Goal: Transaction & Acquisition: Purchase product/service

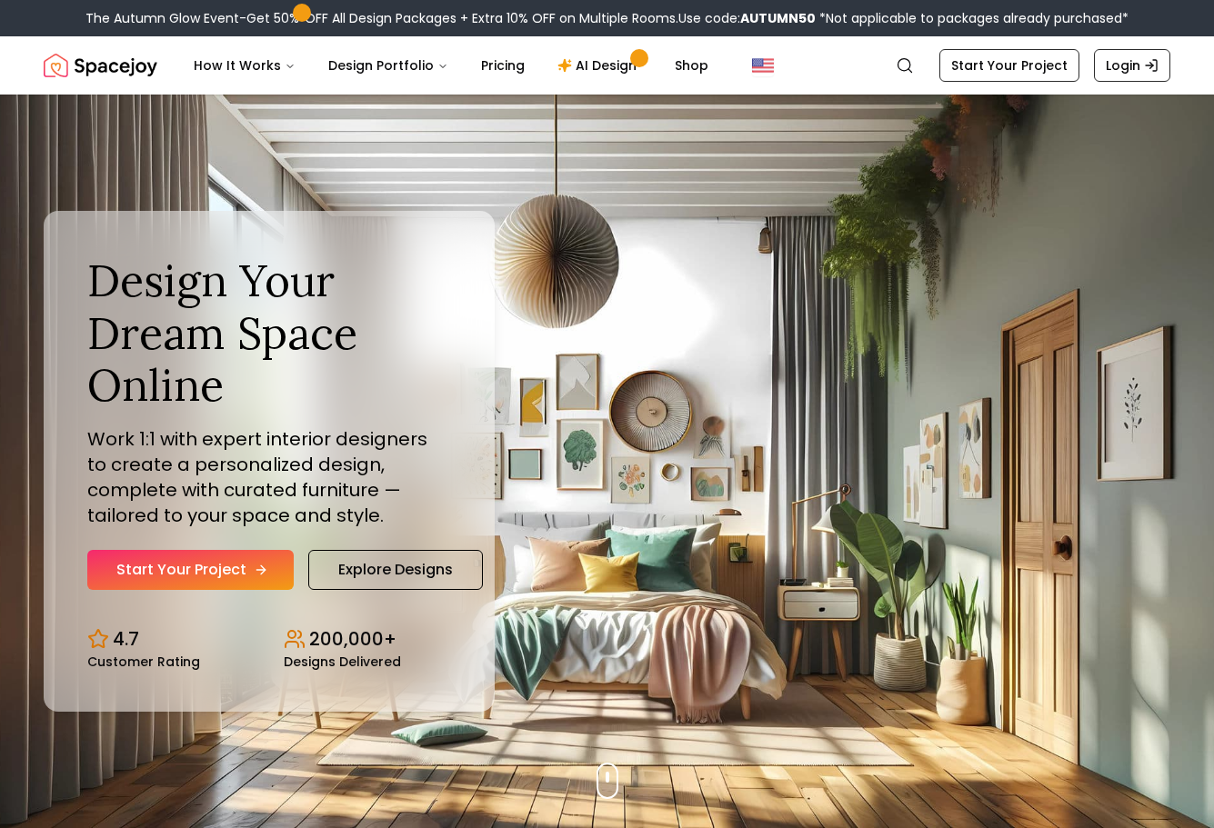
click at [238, 567] on link "Start Your Project" at bounding box center [190, 570] width 206 height 40
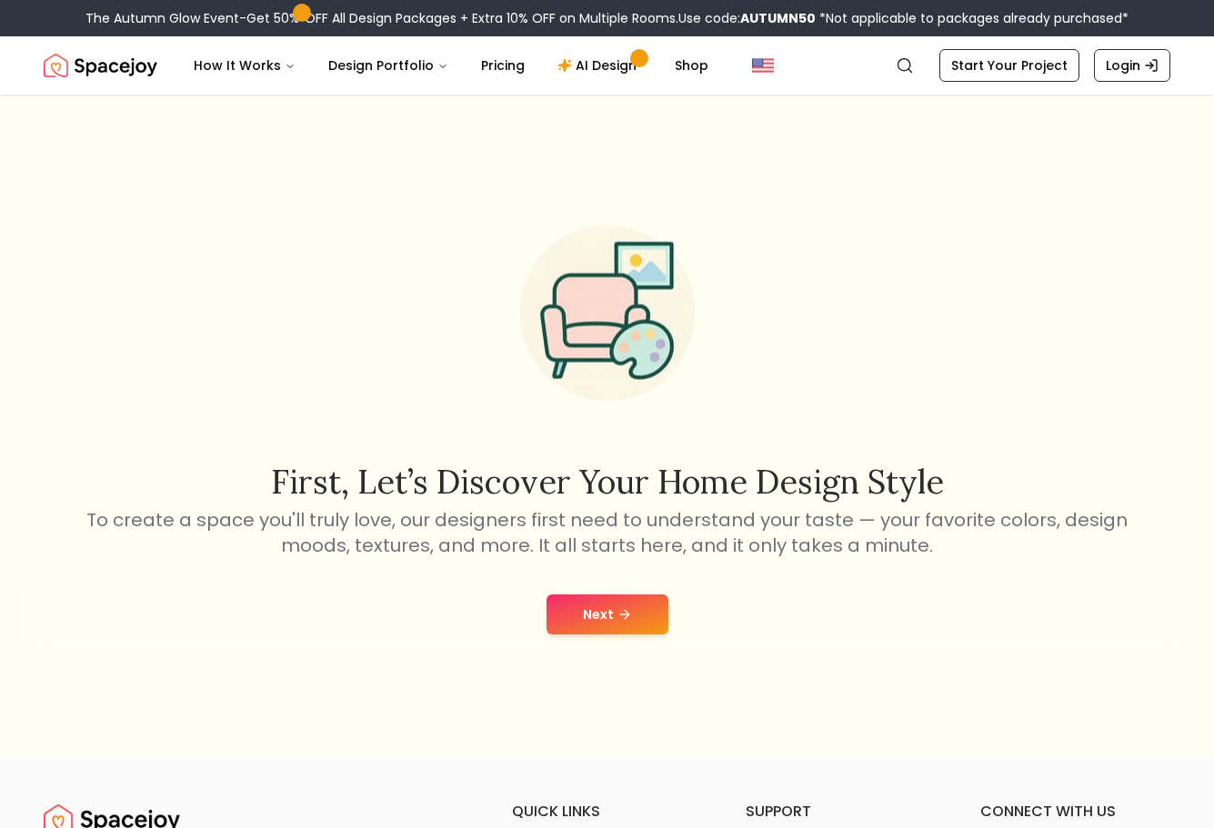
click at [599, 603] on button "Next" at bounding box center [608, 615] width 122 height 40
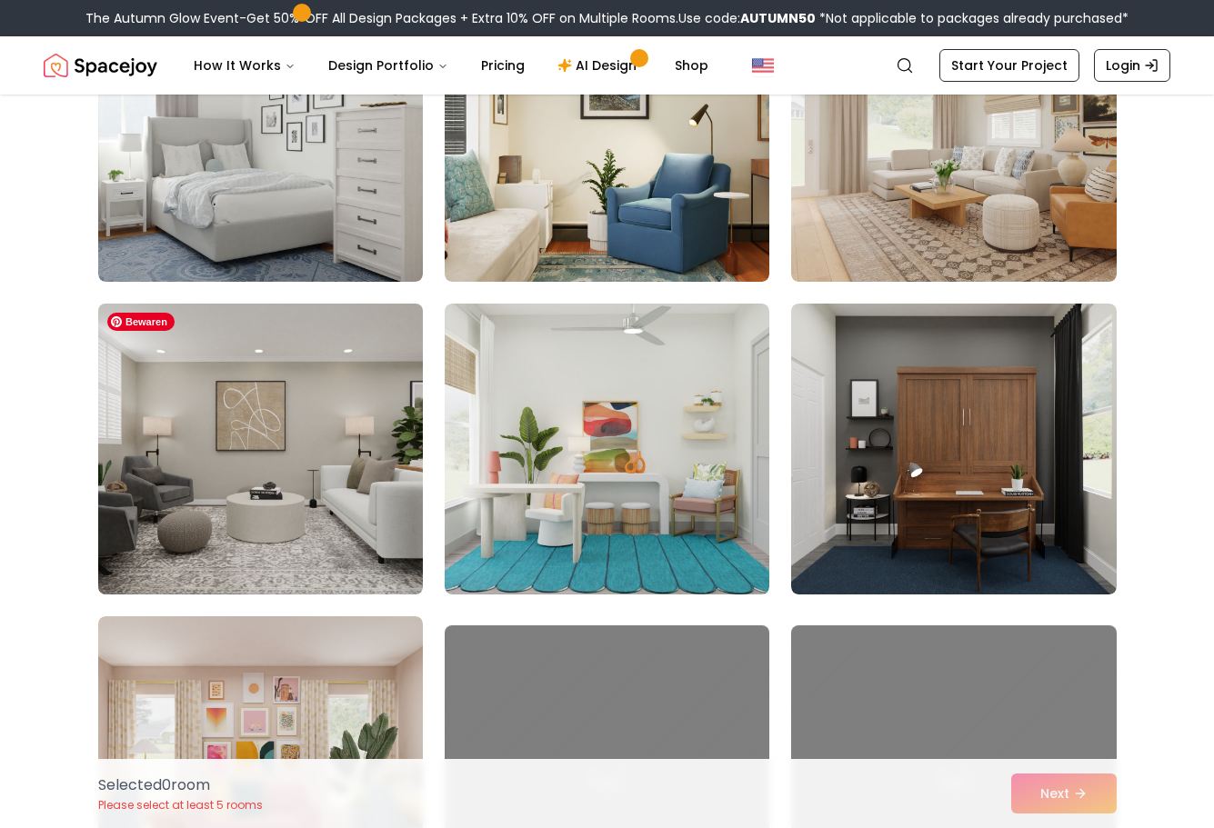
scroll to position [728, 0]
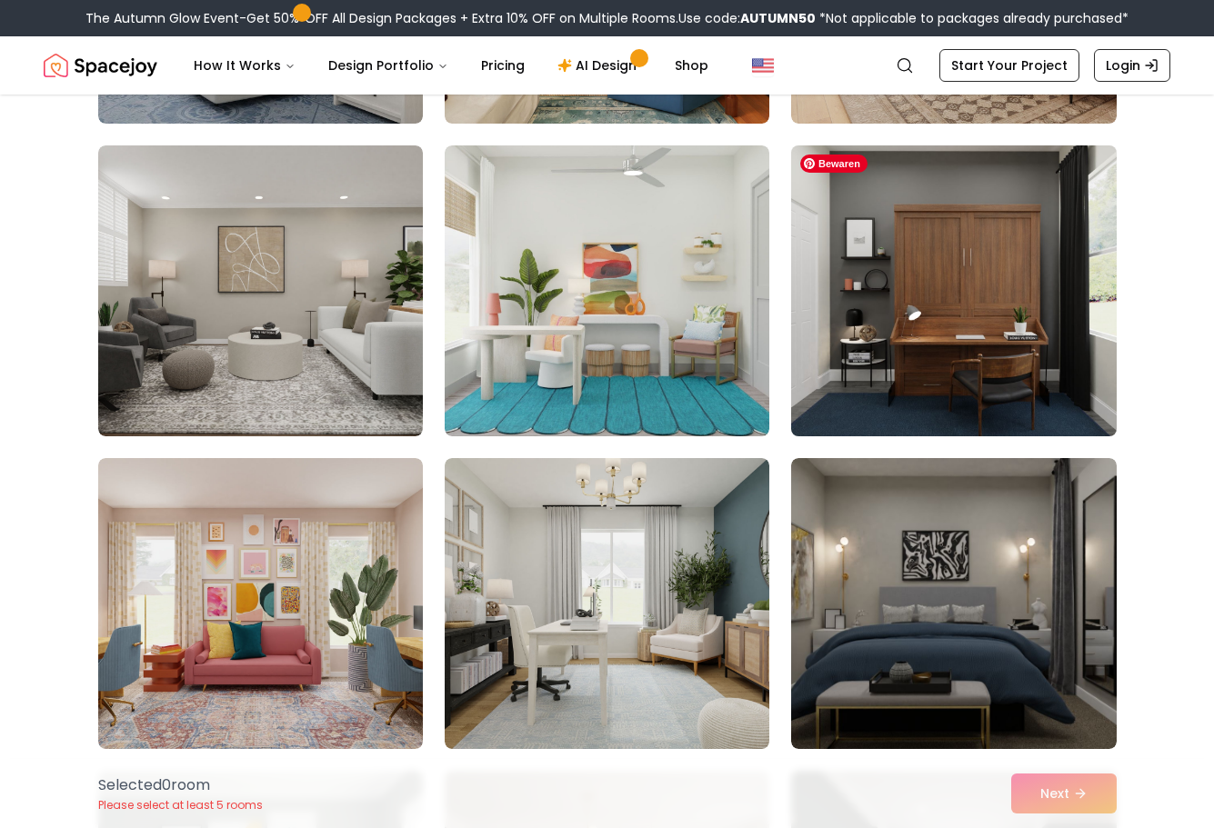
click at [951, 326] on img at bounding box center [953, 291] width 341 height 306
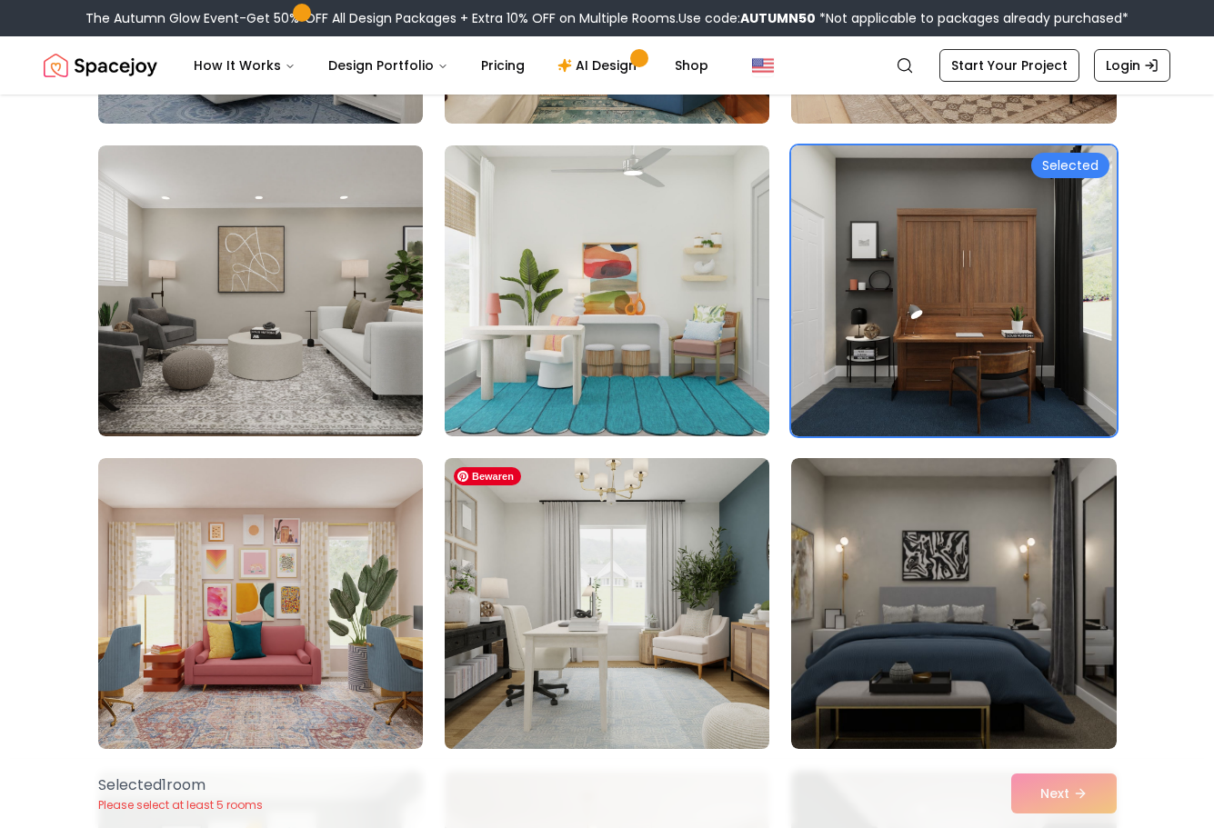
click at [746, 565] on img at bounding box center [607, 604] width 341 height 306
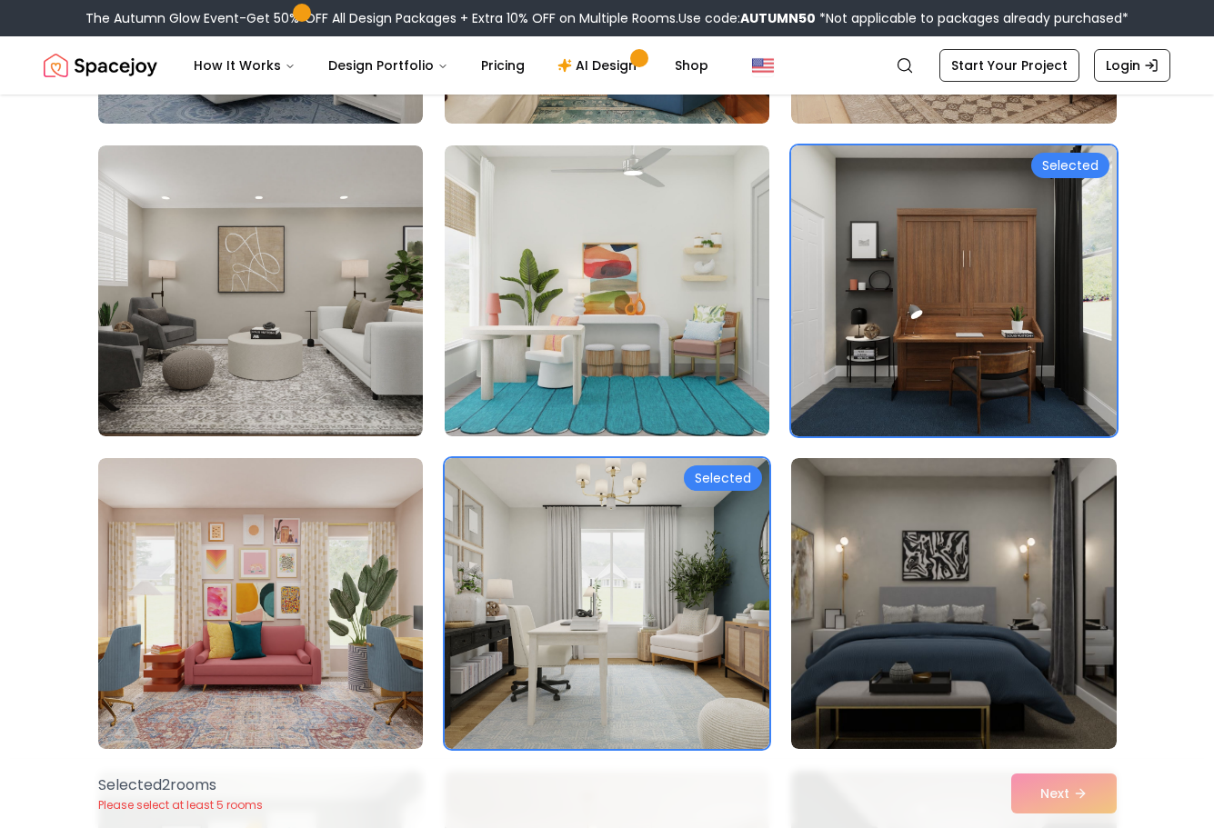
click at [1043, 794] on div "Selected 2 room s Please select at least 5 rooms Next" at bounding box center [608, 793] width 1048 height 69
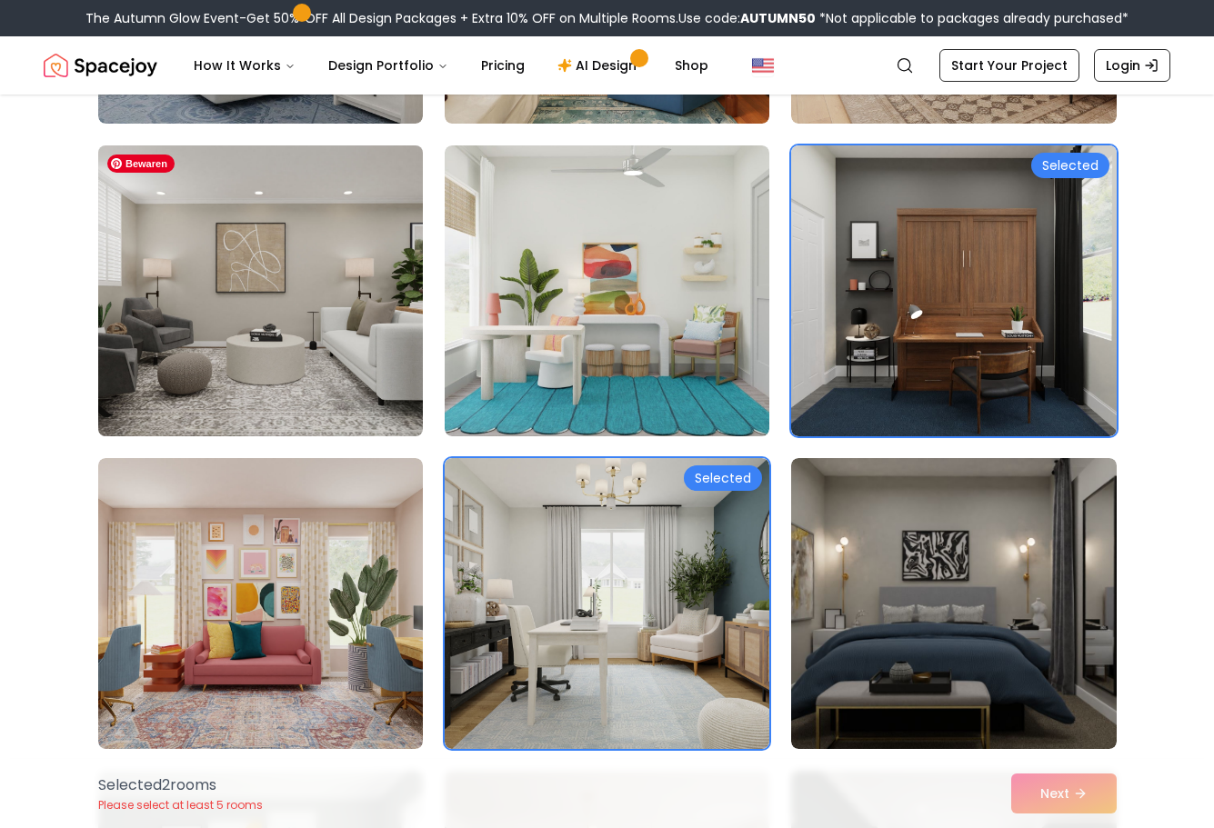
click at [267, 306] on img at bounding box center [260, 291] width 341 height 306
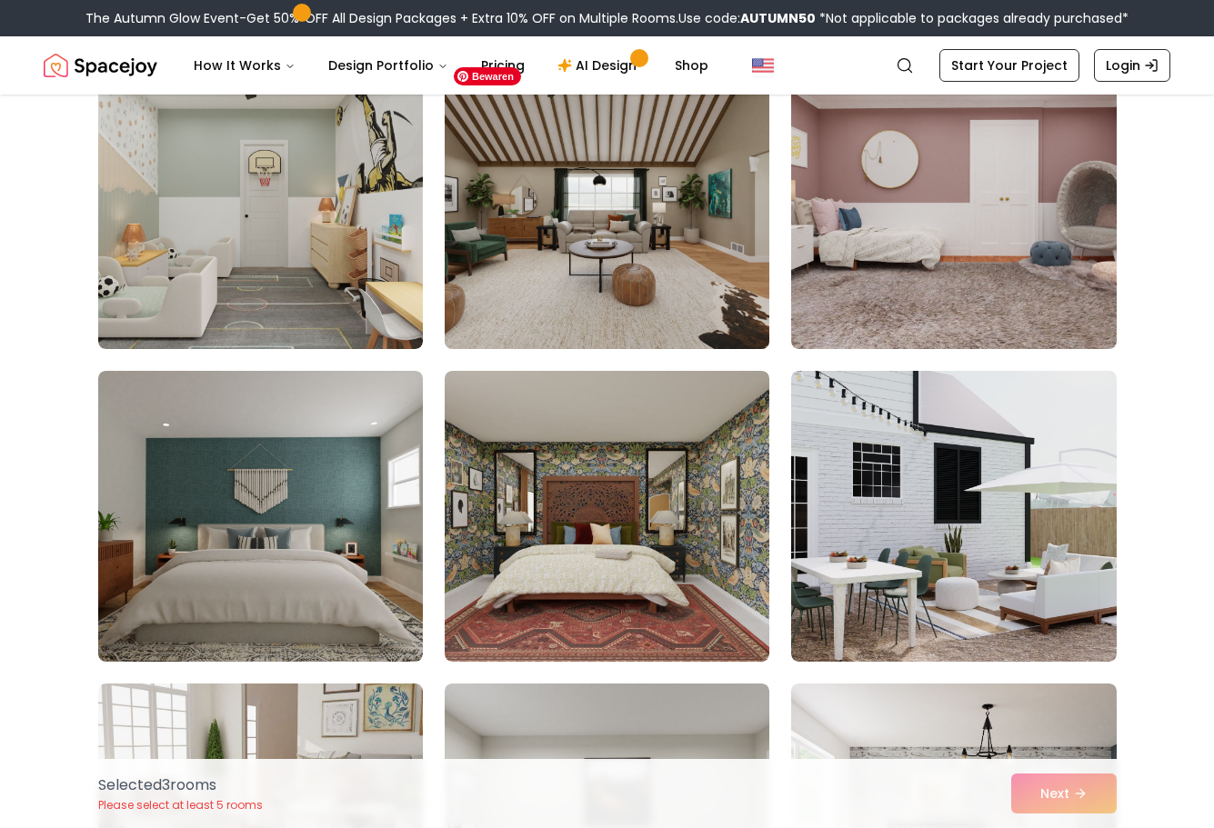
scroll to position [2365, 0]
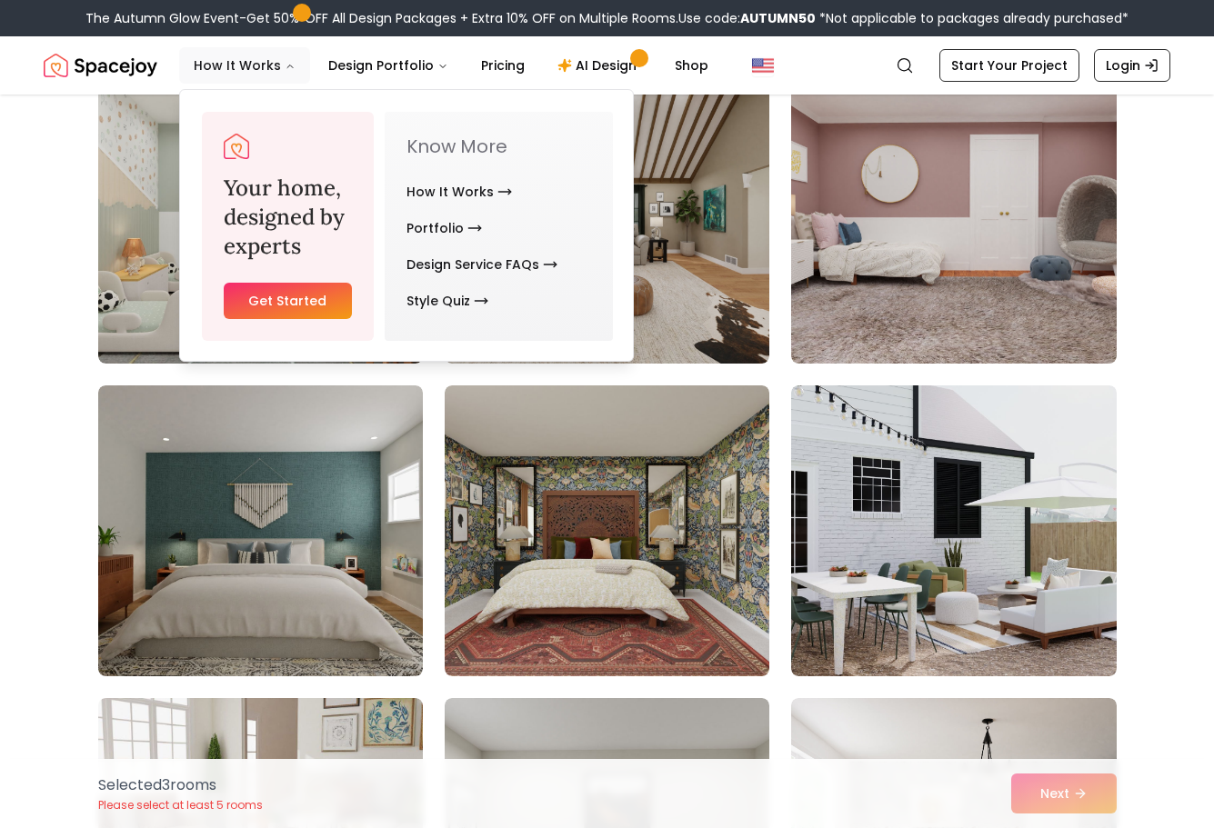
click at [276, 58] on button "How It Works" at bounding box center [244, 65] width 131 height 36
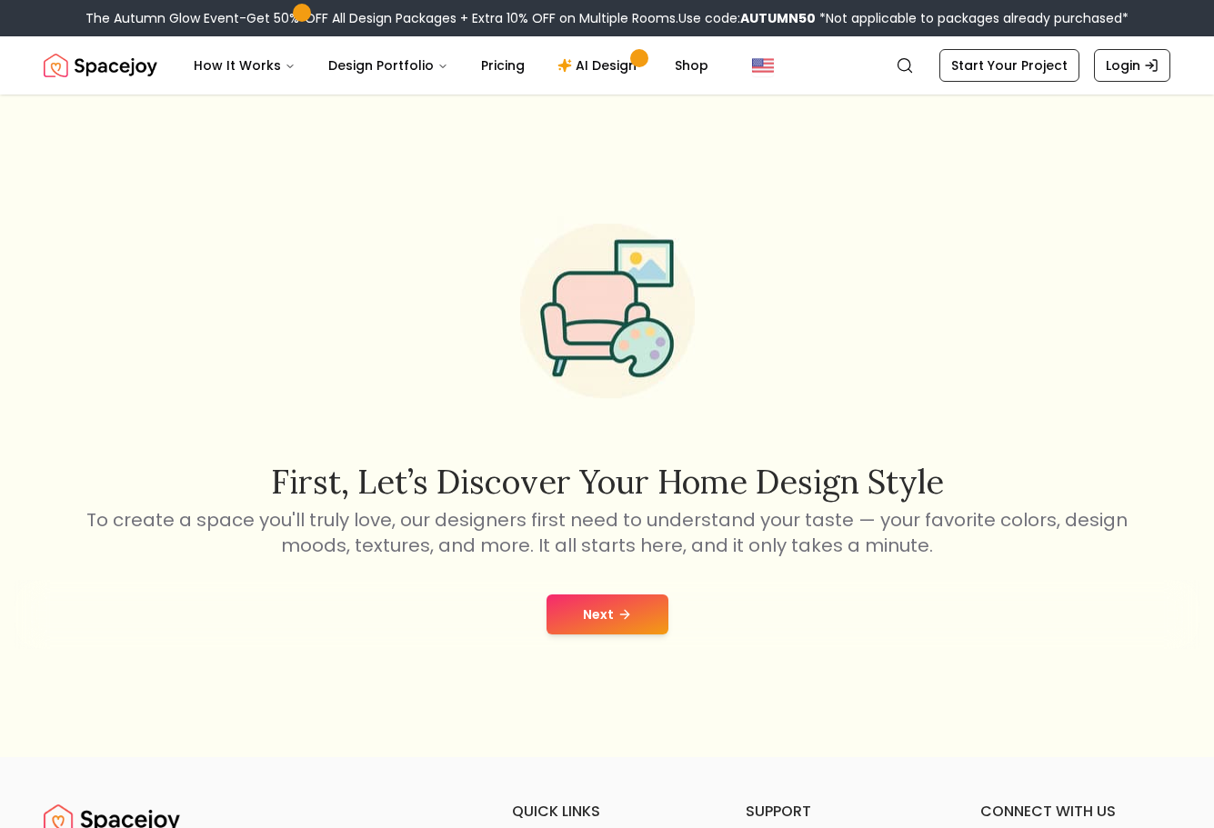
click at [592, 607] on button "Next" at bounding box center [608, 615] width 122 height 40
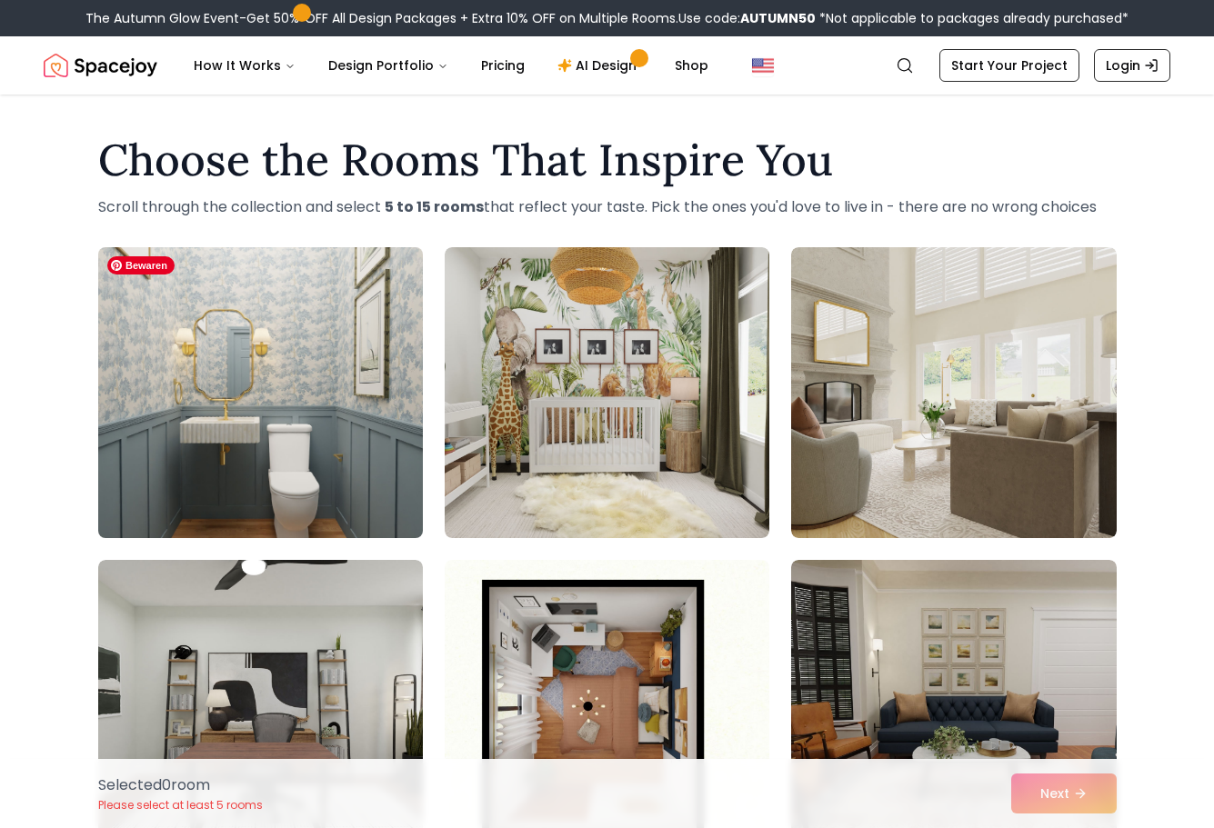
click at [283, 427] on img at bounding box center [260, 393] width 341 height 306
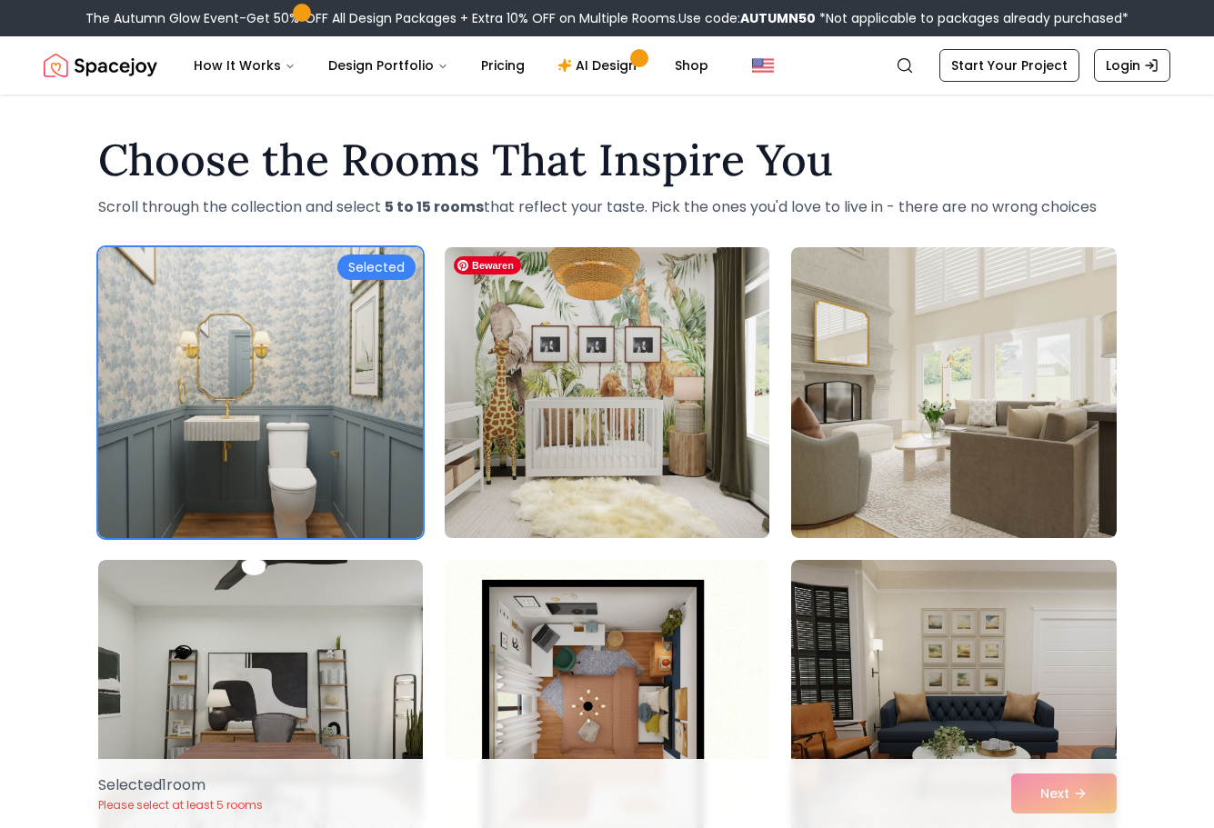
click at [592, 459] on img at bounding box center [607, 393] width 341 height 306
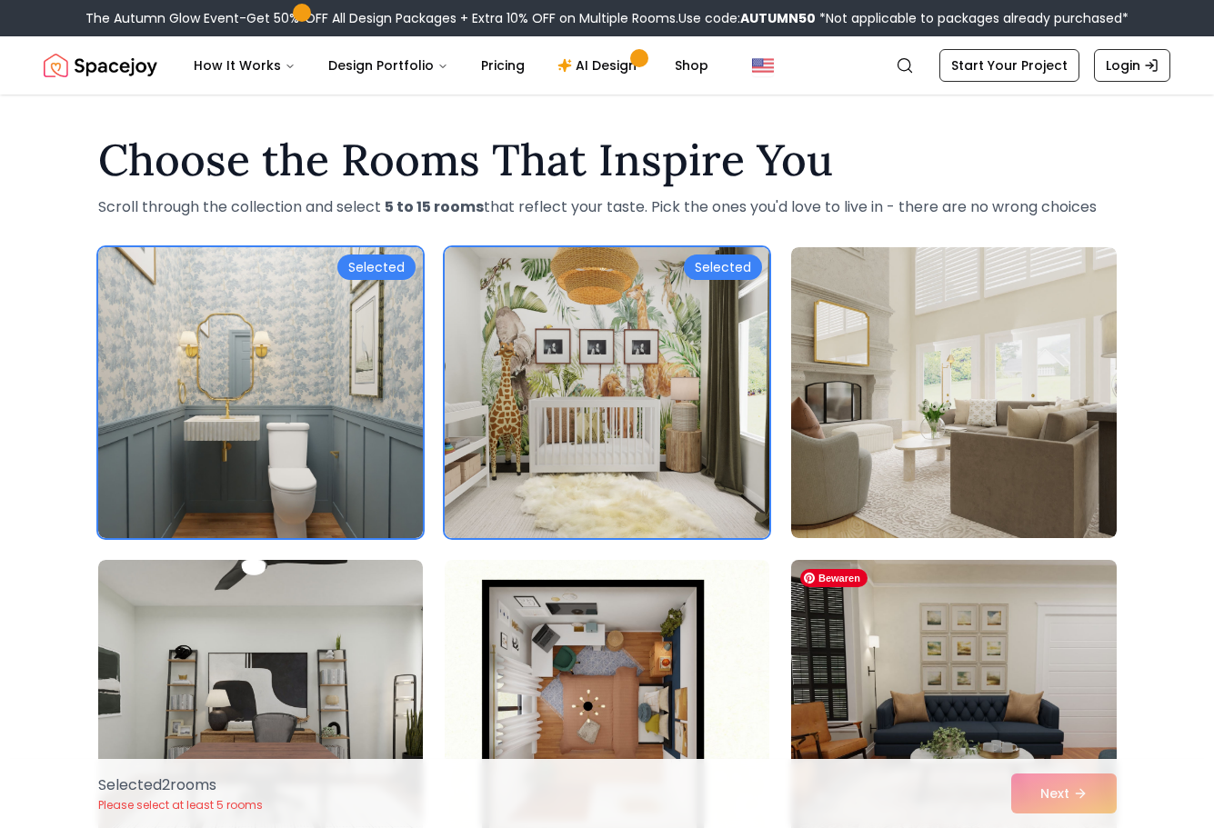
click at [882, 680] on img at bounding box center [953, 706] width 341 height 306
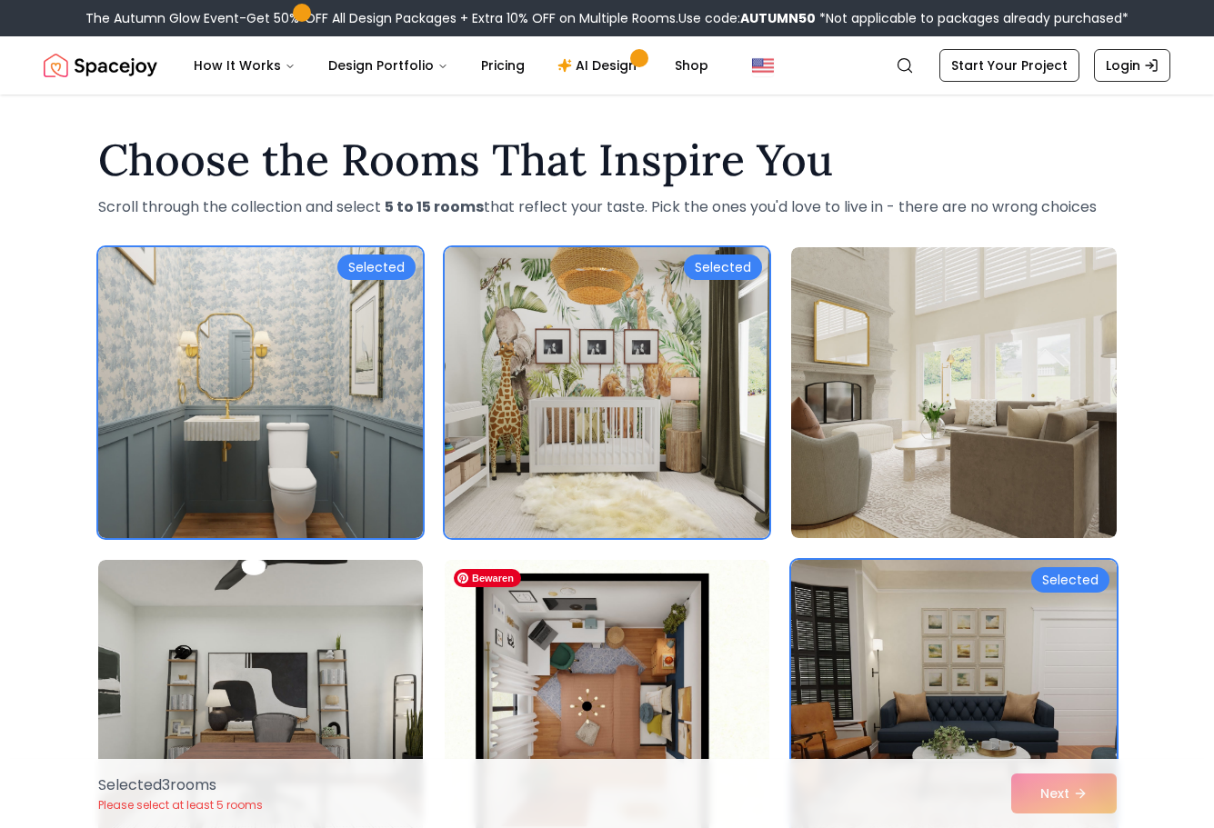
click at [567, 672] on img at bounding box center [607, 706] width 341 height 306
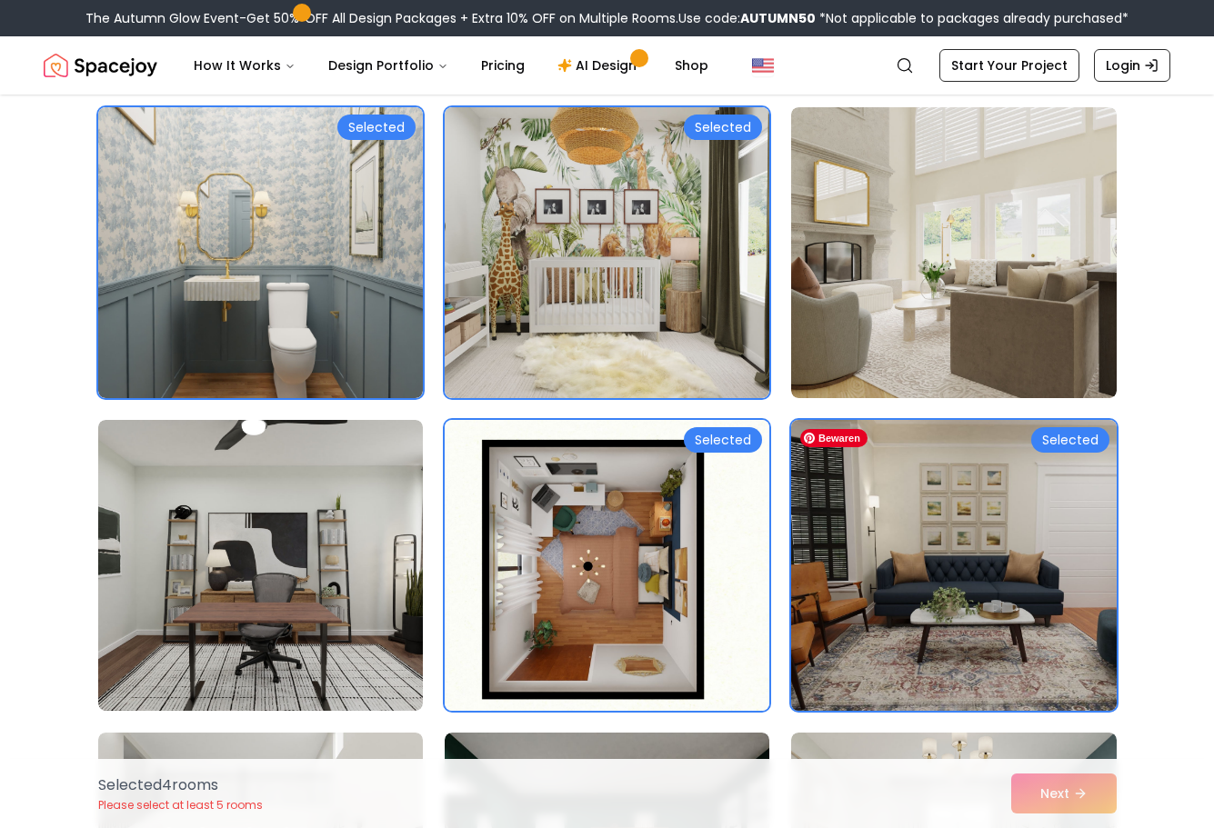
scroll to position [182, 0]
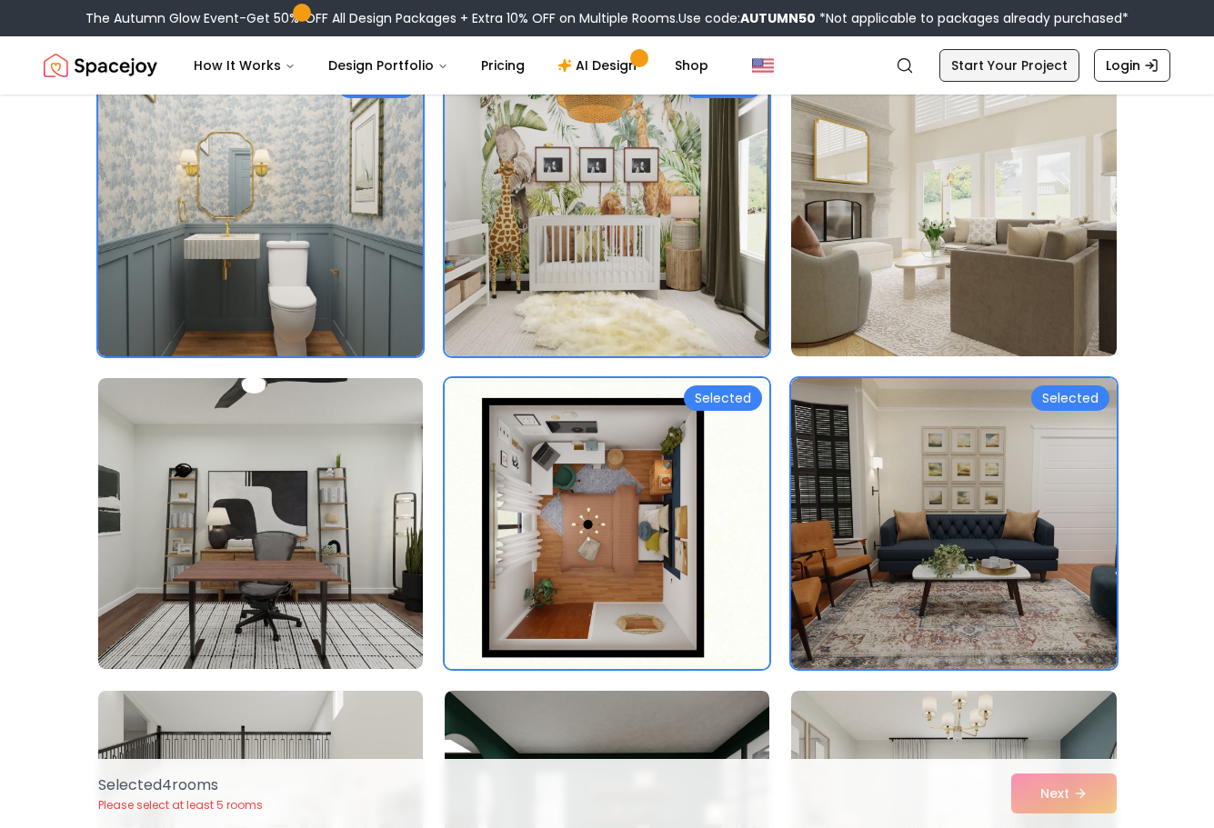
click at [985, 70] on link "Start Your Project" at bounding box center [1009, 65] width 140 height 33
